Goal: Transaction & Acquisition: Purchase product/service

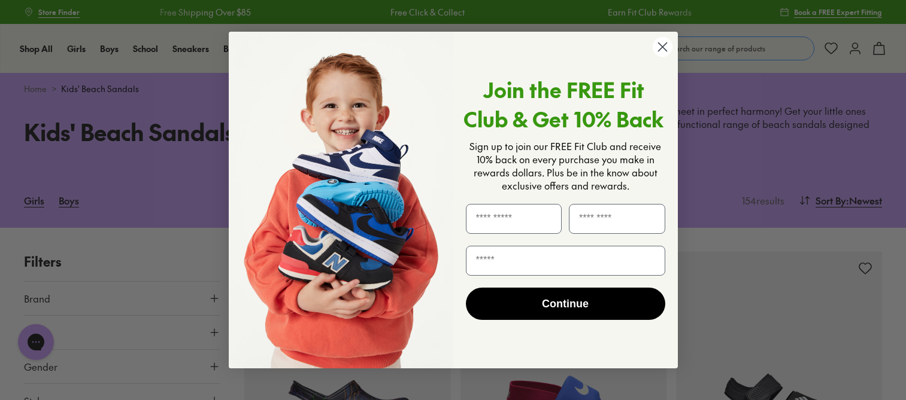
click at [659, 43] on circle "Close dialog" at bounding box center [662, 47] width 20 height 20
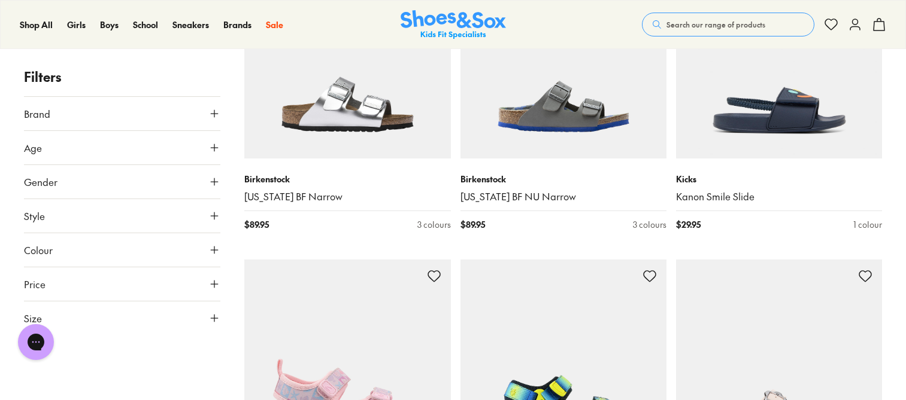
scroll to position [2933, 0]
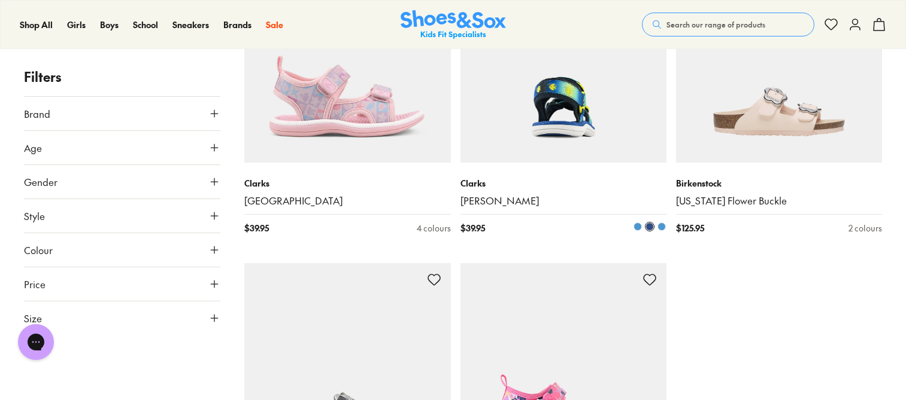
scroll to position [3232, 0]
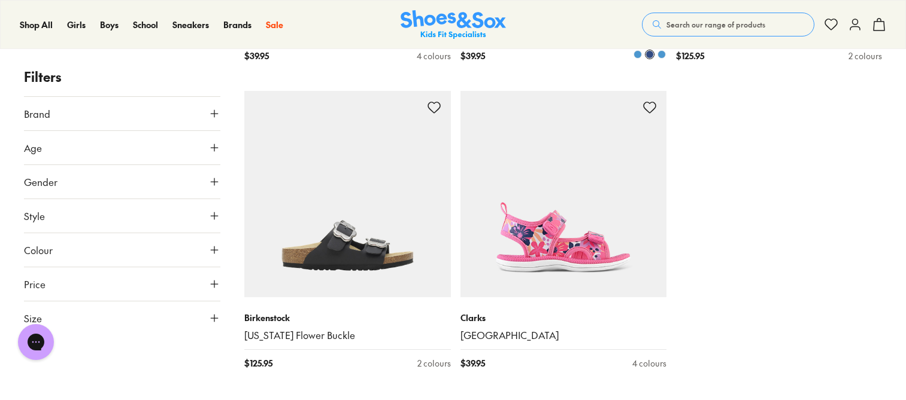
type input "***"
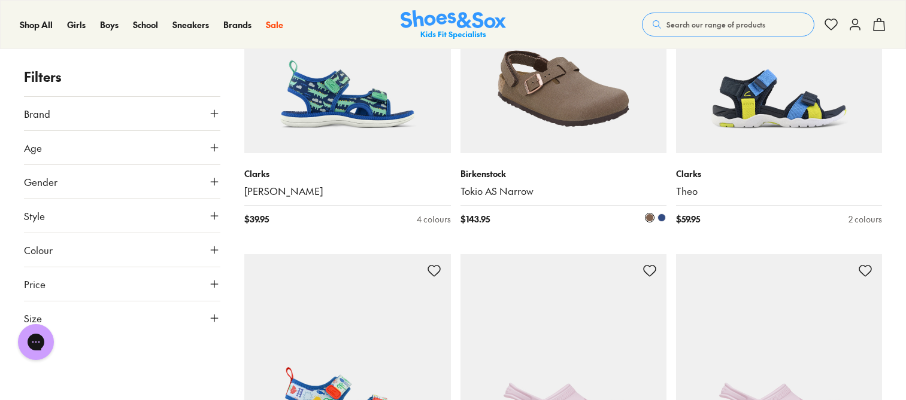
scroll to position [3831, 0]
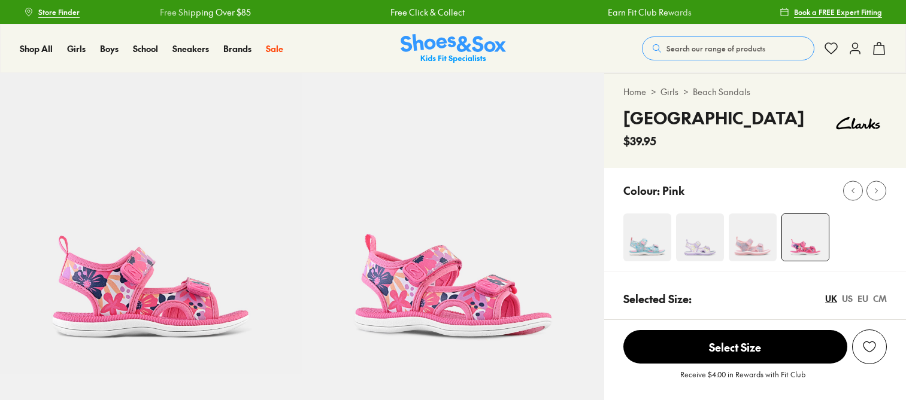
select select "*"
click at [692, 242] on img at bounding box center [700, 238] width 48 height 48
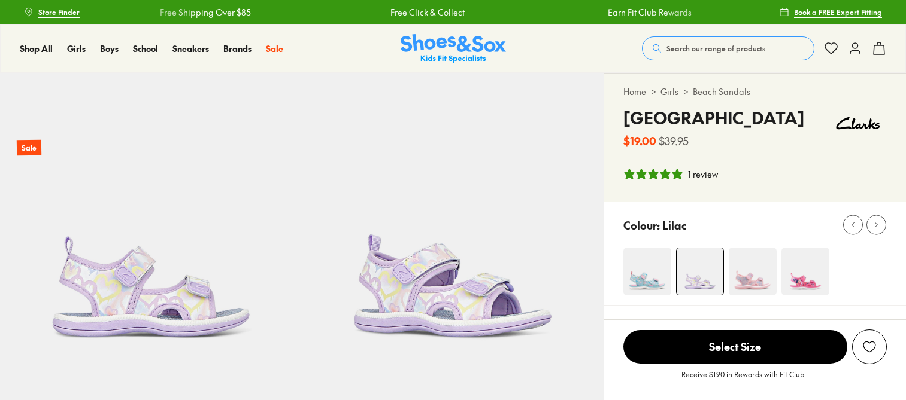
click at [797, 235] on div "Colour: Lilac" at bounding box center [764, 225] width 283 height 26
select select "*"
click at [794, 260] on img at bounding box center [805, 272] width 48 height 48
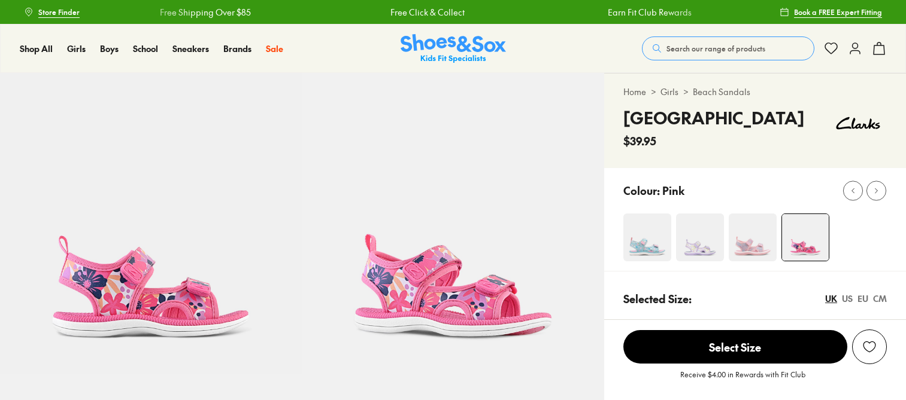
select select "*"
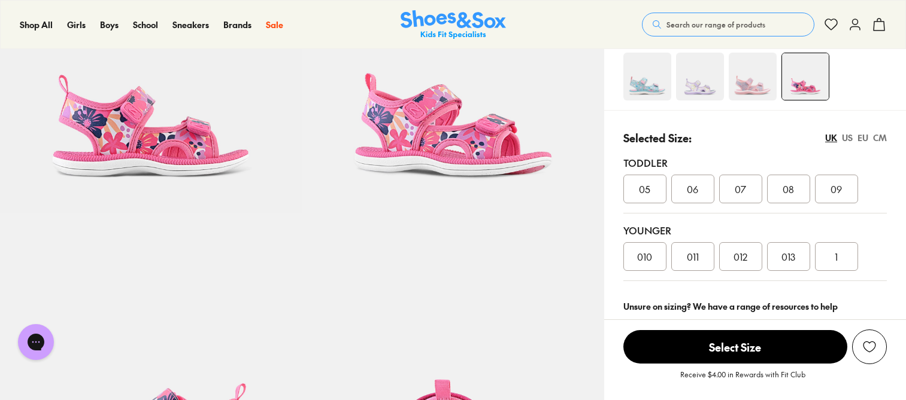
scroll to position [180, 0]
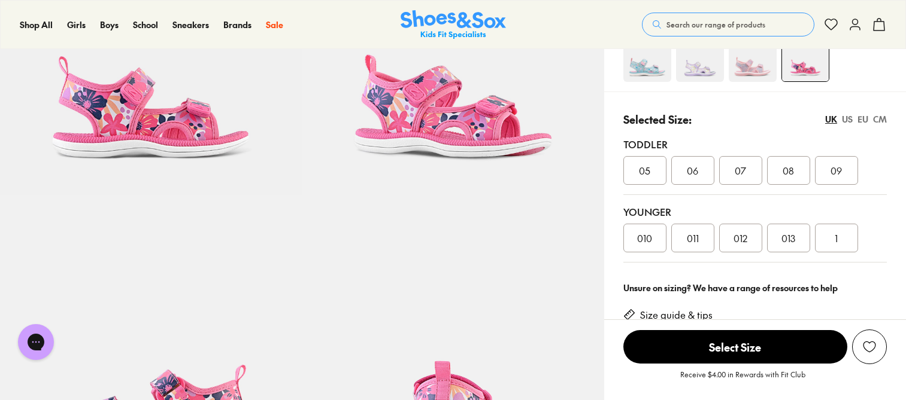
click at [848, 122] on div "US" at bounding box center [847, 119] width 11 height 13
click at [832, 119] on div "UK" at bounding box center [831, 119] width 12 height 13
click at [848, 119] on div "US" at bounding box center [847, 119] width 11 height 13
click at [860, 117] on div "EU" at bounding box center [862, 119] width 11 height 13
click at [879, 117] on div "CM" at bounding box center [880, 119] width 14 height 13
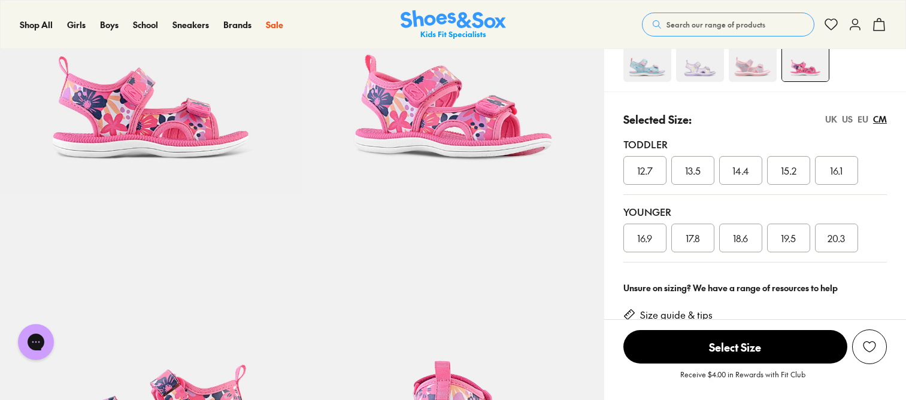
click at [863, 120] on div "EU" at bounding box center [862, 119] width 11 height 13
click at [851, 120] on div "US" at bounding box center [847, 119] width 11 height 13
click at [831, 119] on div "UK" at bounding box center [831, 119] width 12 height 13
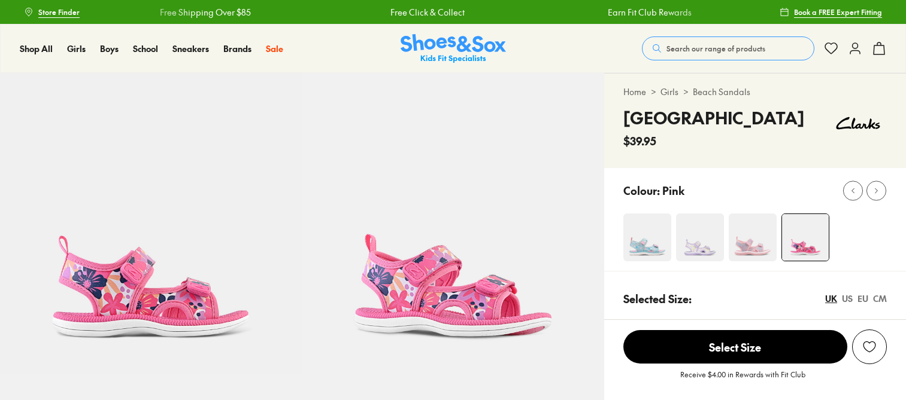
select select "*"
